Goal: Navigation & Orientation: Find specific page/section

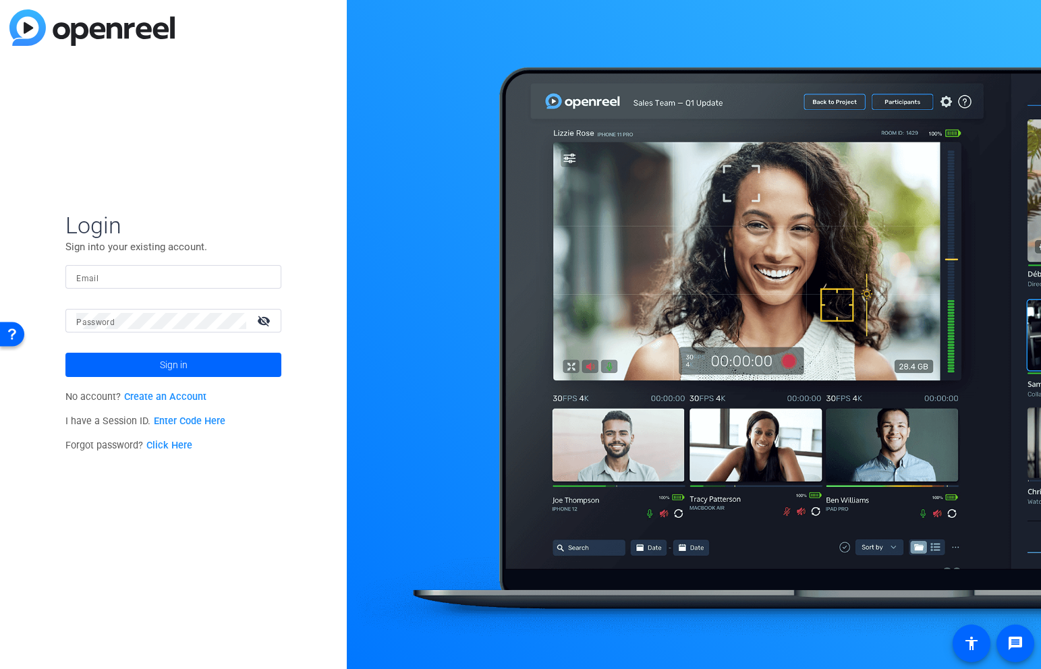
type input "[EMAIL_ADDRESS][PERSON_NAME][DOMAIN_NAME]"
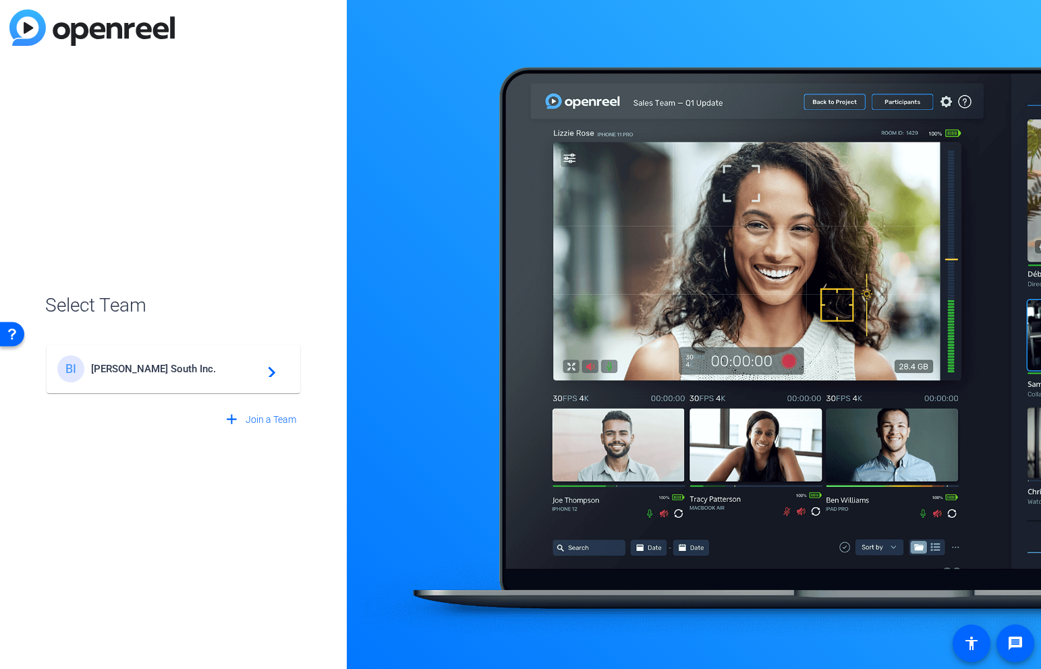
click at [221, 370] on span "[PERSON_NAME] South Inc." at bounding box center [175, 369] width 169 height 12
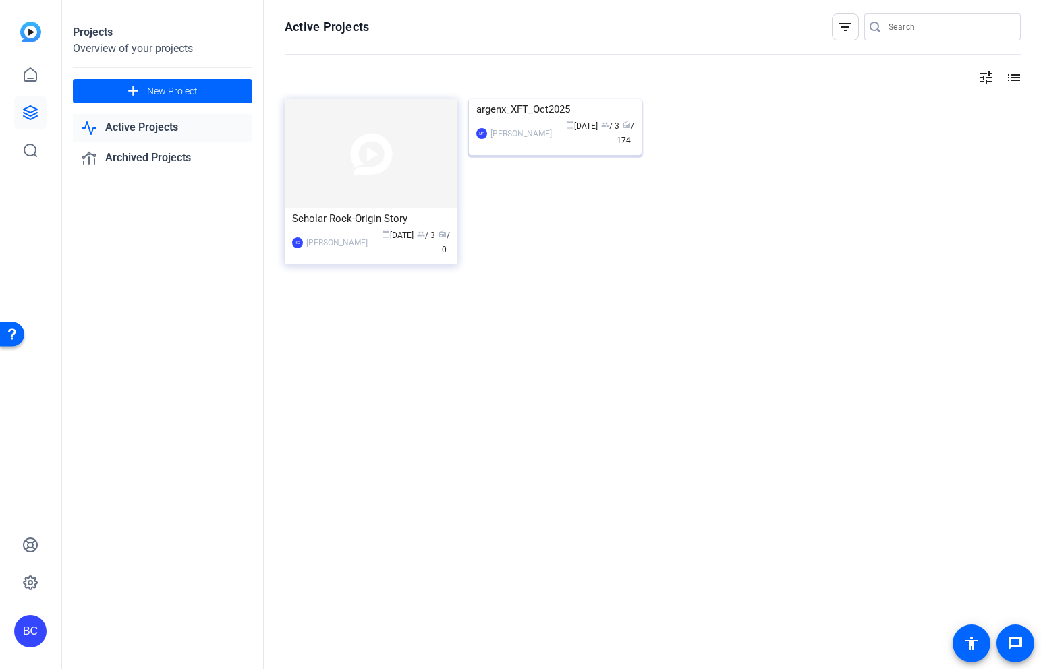
click at [545, 99] on img at bounding box center [555, 99] width 173 height 0
